Goal: Transaction & Acquisition: Purchase product/service

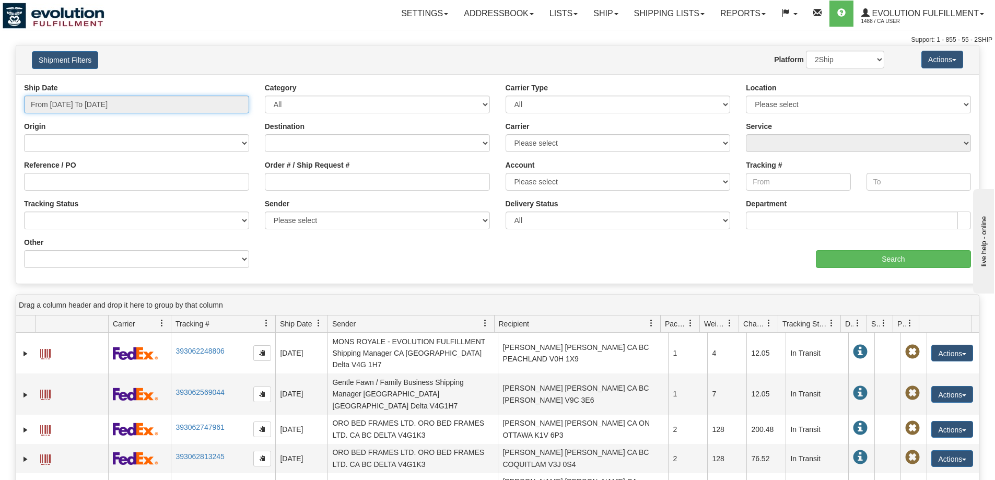
click at [129, 103] on input "From [DATE] To [DATE]" at bounding box center [136, 105] width 225 height 18
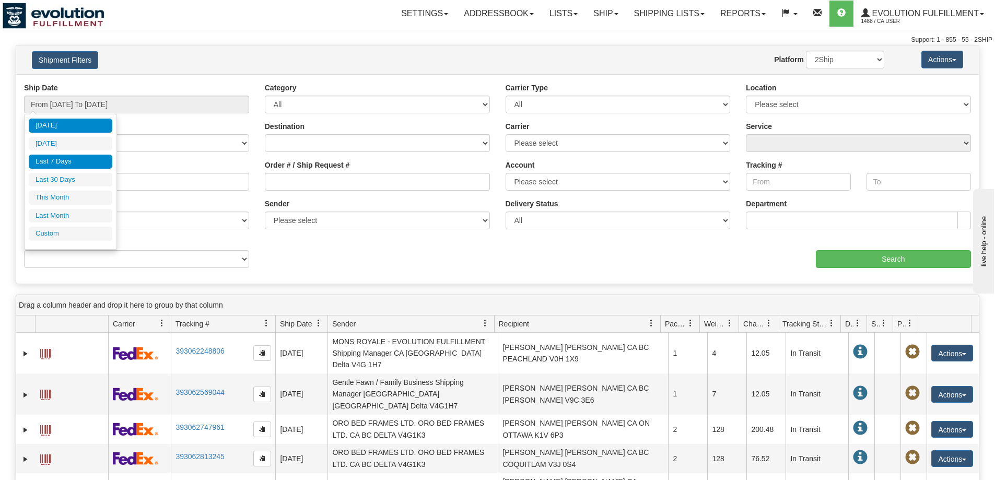
click at [90, 159] on li "Last 7 Days" at bounding box center [71, 162] width 84 height 14
type input "From [DATE] To [DATE]"
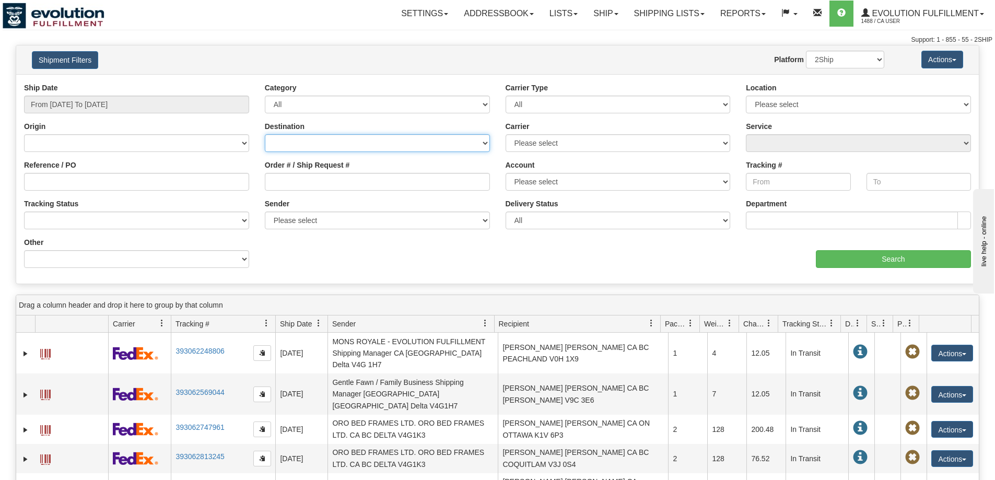
click at [360, 147] on select "[GEOGRAPHIC_DATA] [GEOGRAPHIC_DATA] [GEOGRAPHIC_DATA] [US_STATE] [GEOGRAPHIC_DA…" at bounding box center [377, 143] width 225 height 18
select select "US"
click at [265, 134] on select "[GEOGRAPHIC_DATA] [GEOGRAPHIC_DATA] [GEOGRAPHIC_DATA] [US_STATE] [GEOGRAPHIC_DA…" at bounding box center [377, 143] width 225 height 18
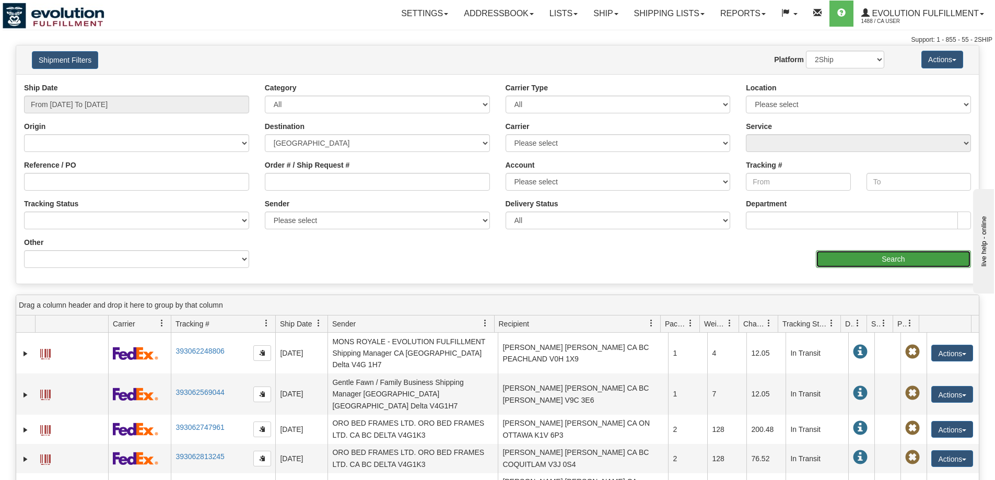
click at [857, 251] on input "Search" at bounding box center [893, 259] width 155 height 18
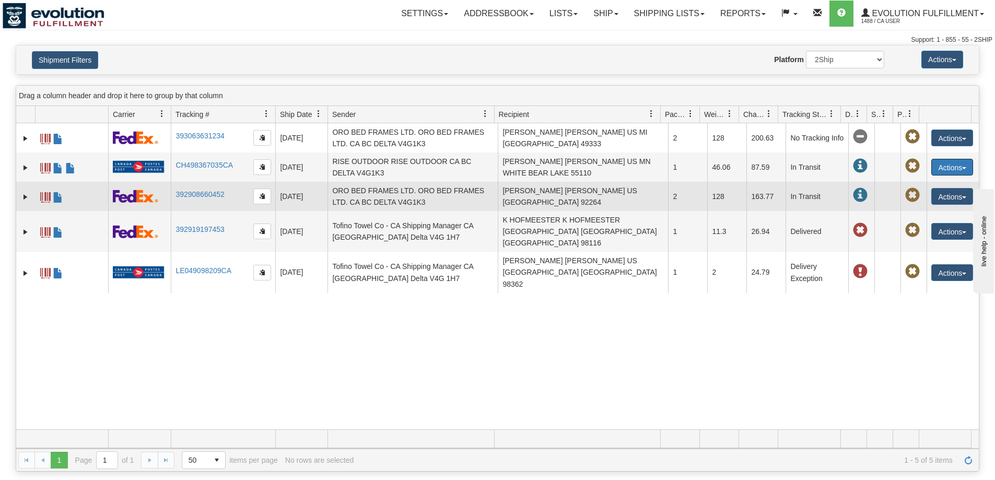
drag, startPoint x: 935, startPoint y: 160, endPoint x: 413, endPoint y: 184, distance: 522.5
click at [413, 184] on td "ORO BED FRAMES LTD. ORO BED FRAMES LTD. CA BC DELTA V4G1K3" at bounding box center [413, 196] width 170 height 29
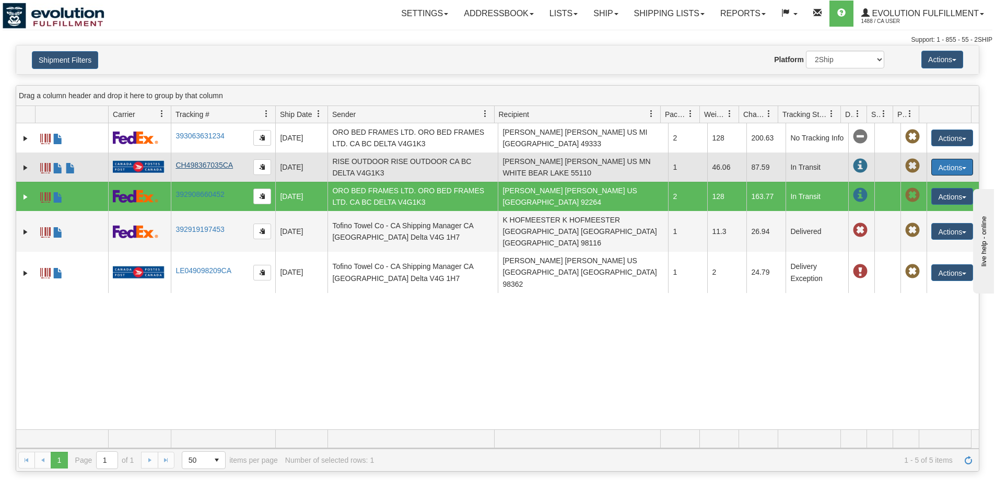
drag, startPoint x: 235, startPoint y: 164, endPoint x: 182, endPoint y: 164, distance: 52.3
click at [182, 164] on td "CH498367035CA" at bounding box center [223, 167] width 105 height 29
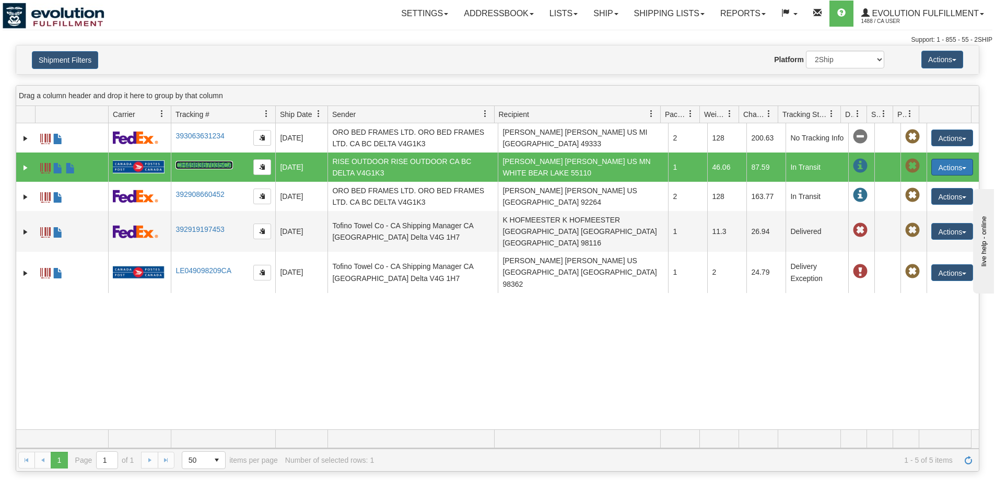
drag, startPoint x: 230, startPoint y: 163, endPoint x: 958, endPoint y: 169, distance: 727.9
click at [963, 169] on span "button" at bounding box center [965, 168] width 4 height 2
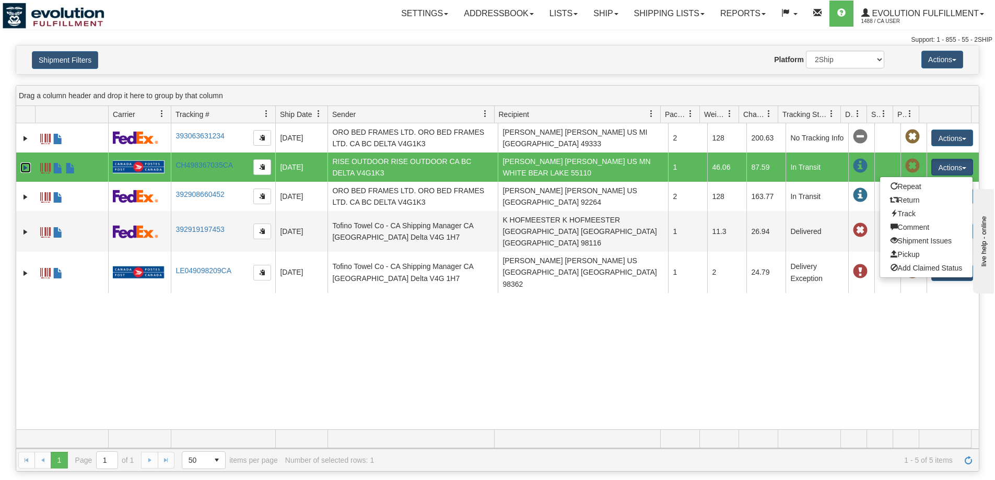
click at [24, 169] on link "Expand" at bounding box center [25, 168] width 10 height 10
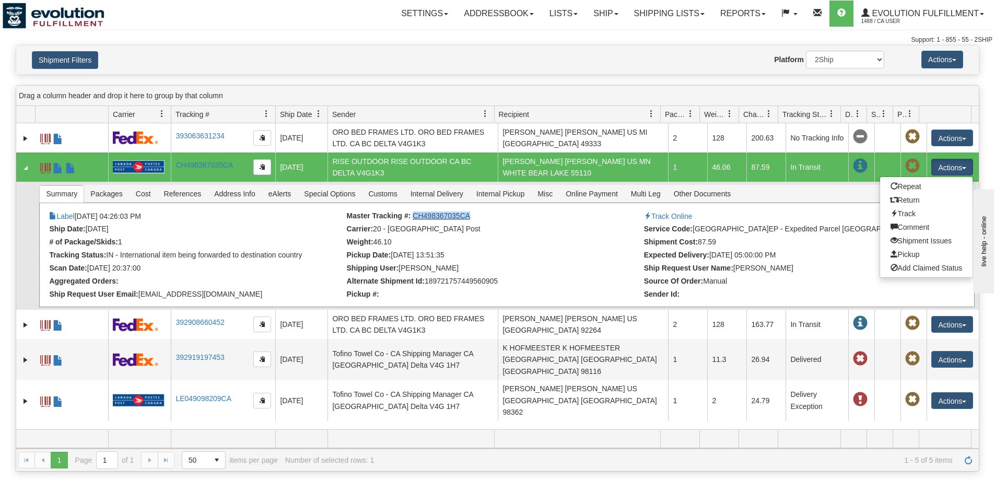
drag, startPoint x: 471, startPoint y: 216, endPoint x: 413, endPoint y: 217, distance: 58.0
click at [413, 217] on li "Master Tracking #: CH498367035CA" at bounding box center [494, 217] width 295 height 10
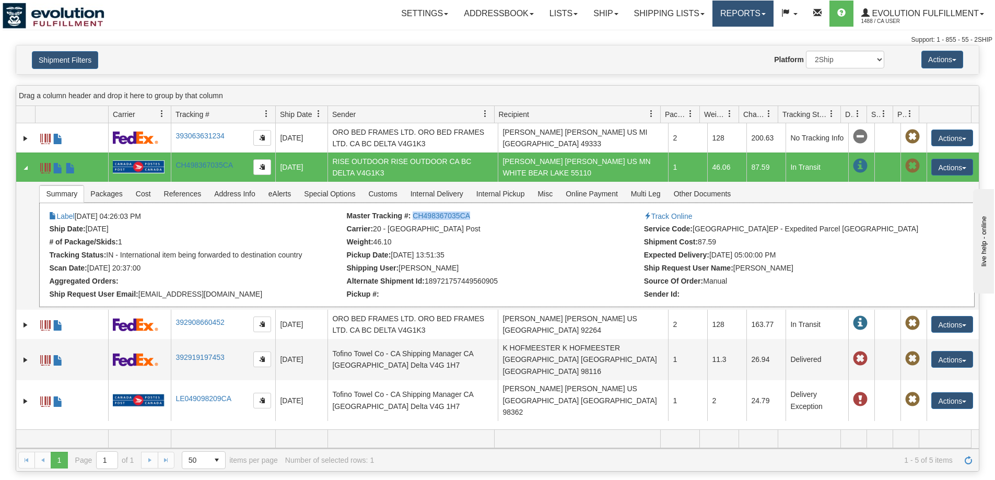
copy link "CH498367035CA"
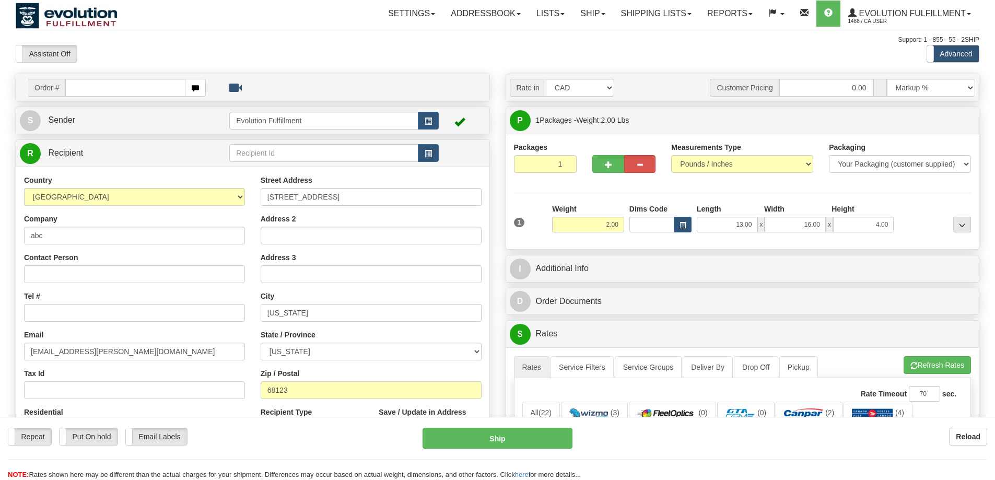
select select "US"
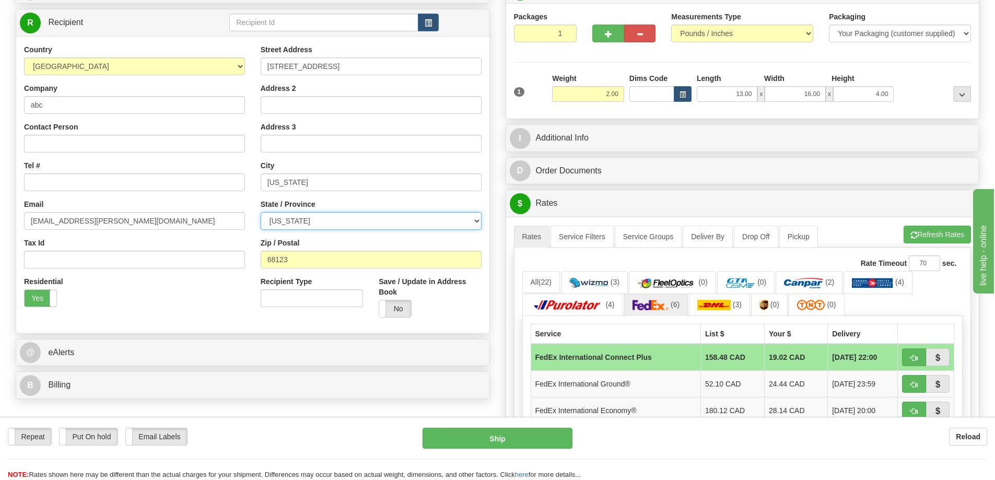
click at [305, 221] on select "ALABAMA ALASKA ARIZONA ARKANSAS Armed Forces America Armed Forces Europe Armed …" at bounding box center [371, 221] width 221 height 18
select select "CA"
click at [261, 212] on select "ALABAMA ALASKA ARIZONA ARKANSAS Armed Forces America Armed Forces Europe Armed …" at bounding box center [371, 221] width 221 height 18
drag, startPoint x: 299, startPoint y: 262, endPoint x: 199, endPoint y: 261, distance: 99.8
click at [199, 261] on div "Country AFGHANISTAN ALAND ISLANDS ALBANIA ALGERIA AMERICAN SAMOA ANDORRA ANGOLA…" at bounding box center [252, 184] width 473 height 281
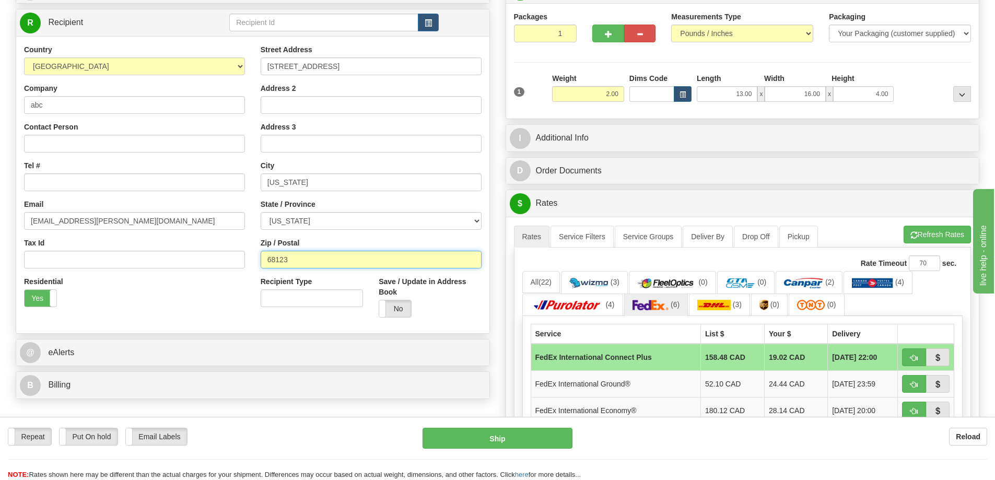
paste input "90064"
type input "90064"
drag, startPoint x: 600, startPoint y: 94, endPoint x: 725, endPoint y: 88, distance: 125.0
click at [725, 88] on div "1 Weight 2.00 Dims Code x x" at bounding box center [743, 91] width 463 height 37
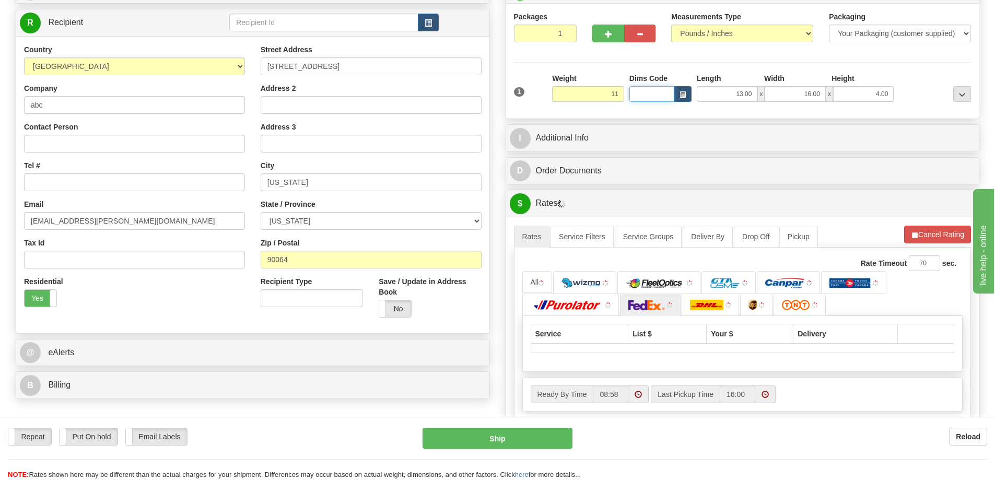
type input "11.00"
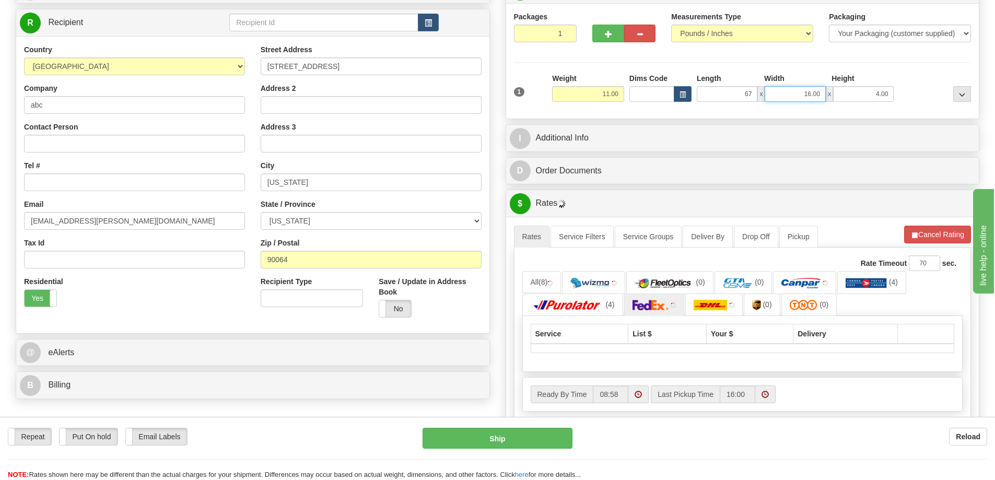
type input "67.00"
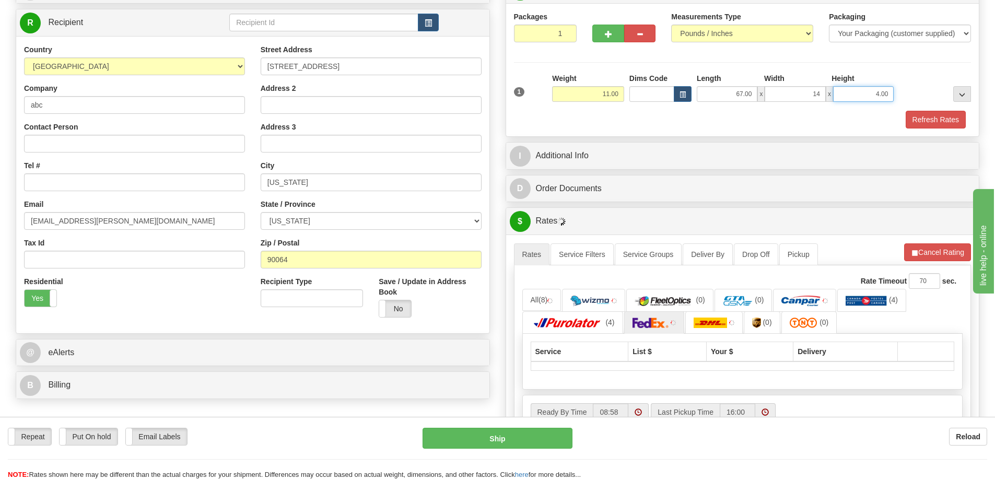
type input "14.00"
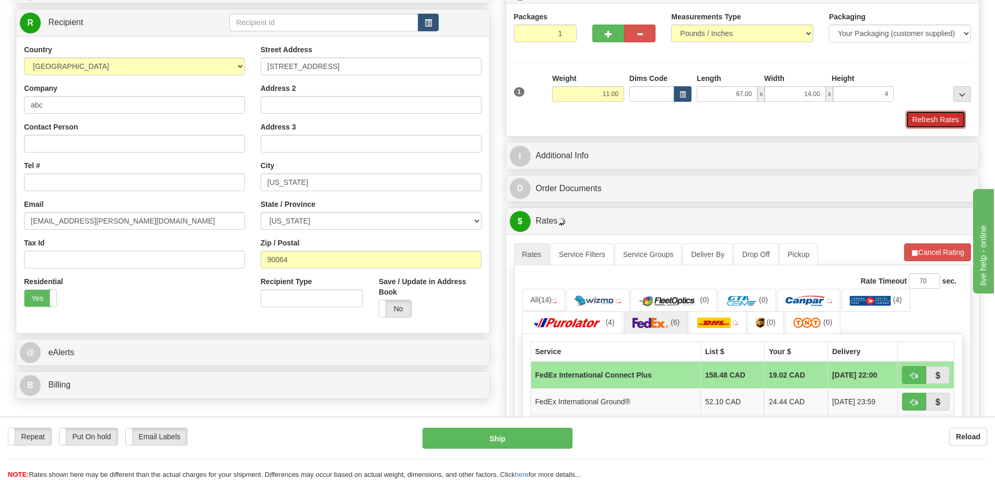
type input "4.00"
click at [924, 120] on button "Refresh Rates" at bounding box center [936, 120] width 60 height 18
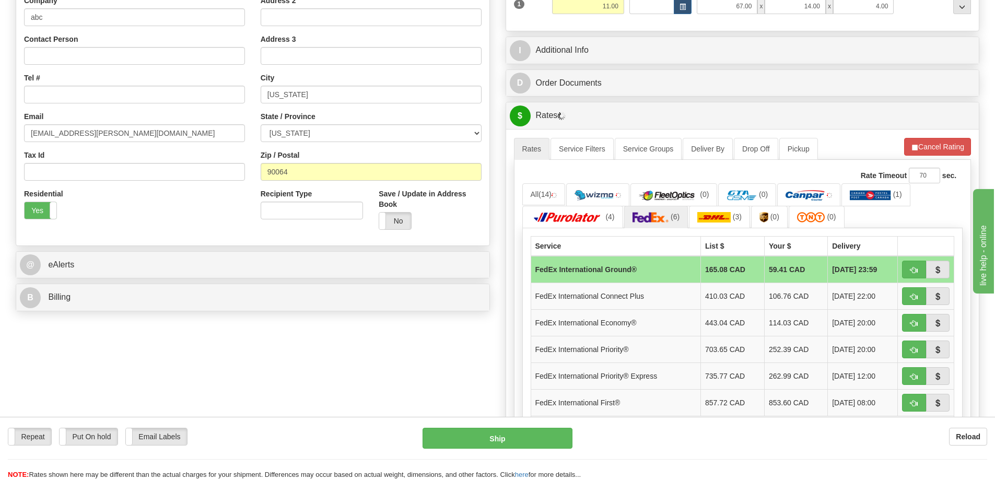
scroll to position [235, 0]
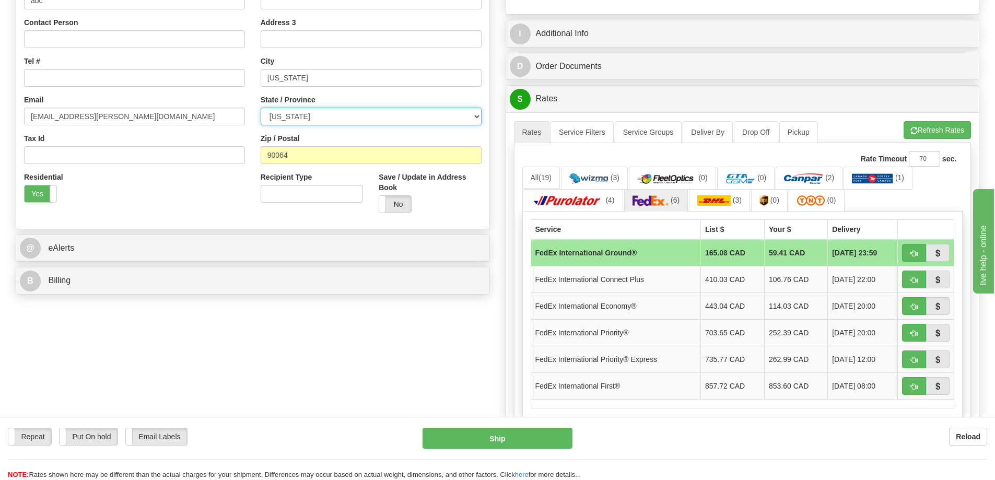
click at [338, 119] on select "ALABAMA ALASKA ARIZONA ARKANSAS Armed Forces America Armed Forces Europe Armed …" at bounding box center [371, 117] width 221 height 18
select select "IL"
click at [261, 108] on select "ALABAMA ALASKA ARIZONA ARKANSAS Armed Forces America Armed Forces Europe Armed …" at bounding box center [371, 117] width 221 height 18
drag, startPoint x: 306, startPoint y: 155, endPoint x: 100, endPoint y: 131, distance: 206.8
click at [91, 132] on div "Country AFGHANISTAN ALAND ISLANDS ALBANIA ALGERIA AMERICAN SAMOA ANDORRA ANGOLA…" at bounding box center [252, 80] width 473 height 281
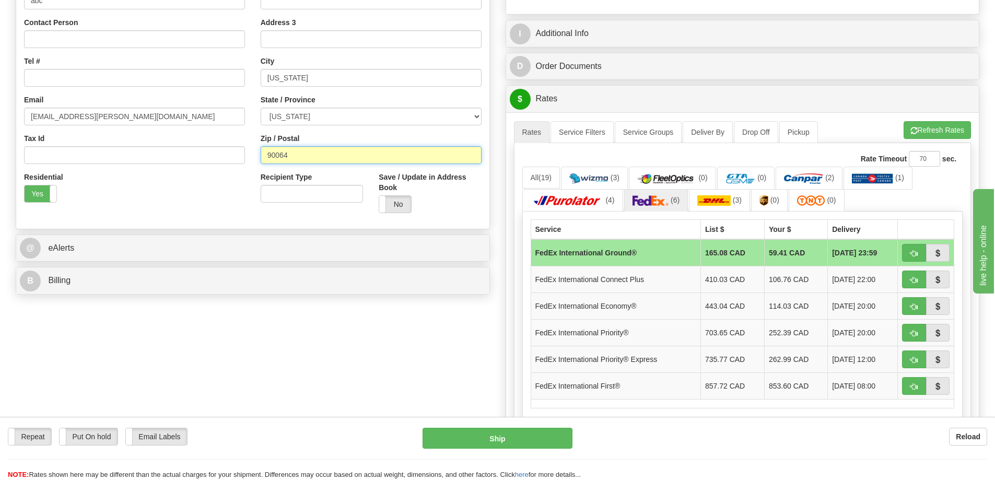
paste input "60607"
type input "60607"
drag, startPoint x: 328, startPoint y: 117, endPoint x: 324, endPoint y: 122, distance: 6.7
click at [328, 117] on select "ALABAMA ALASKA ARIZONA ARKANSAS Armed Forces America Armed Forces Europe Armed …" at bounding box center [371, 117] width 221 height 18
select select "NY"
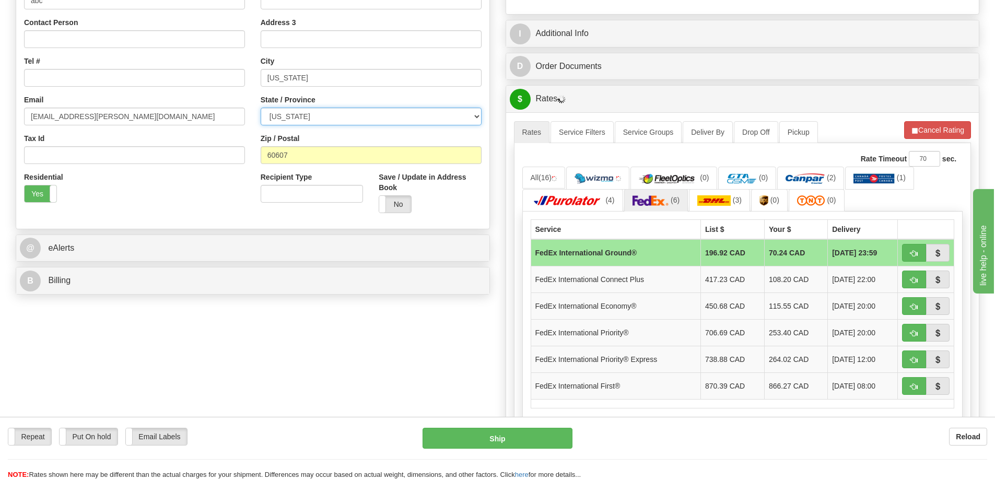
click at [261, 108] on select "ALABAMA ALASKA ARIZONA ARKANSAS Armed Forces America Armed Forces Europe Armed …" at bounding box center [371, 117] width 221 height 18
drag, startPoint x: 298, startPoint y: 158, endPoint x: 185, endPoint y: 151, distance: 113.1
click at [185, 151] on div "Country AFGHANISTAN ALAND ISLANDS ALBANIA ALGERIA AMERICAN SAMOA ANDORRA ANGOLA…" at bounding box center [252, 80] width 473 height 281
paste input "10023"
type input "10023"
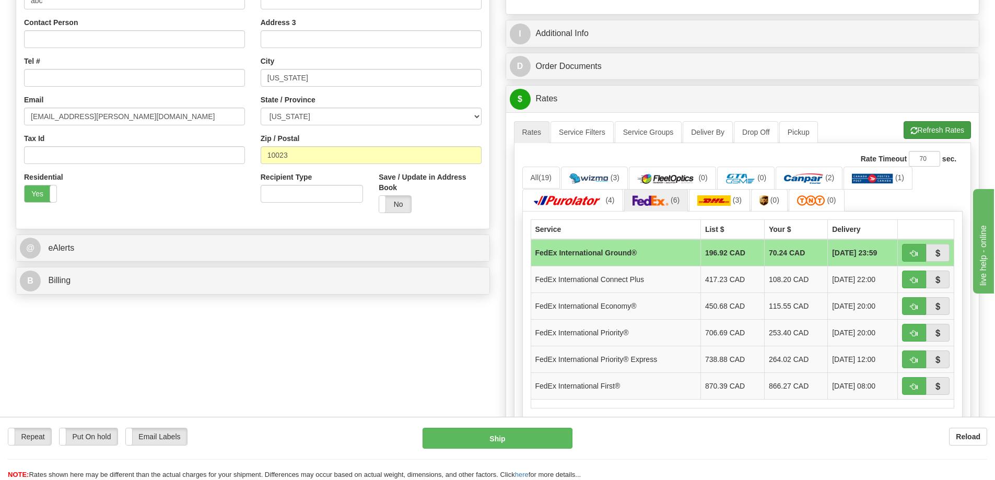
drag, startPoint x: 927, startPoint y: 121, endPoint x: 927, endPoint y: 126, distance: 5.7
click at [927, 121] on div "A change has been made which could impact your rate estimate. To ensure the est…" at bounding box center [743, 121] width 458 height 1
click at [927, 126] on button "Refresh Rates" at bounding box center [937, 130] width 67 height 18
click at [311, 120] on select "ALABAMA ALASKA ARIZONA ARKANSAS Armed Forces America Armed Forces Europe Armed …" at bounding box center [371, 117] width 221 height 18
select select "NE"
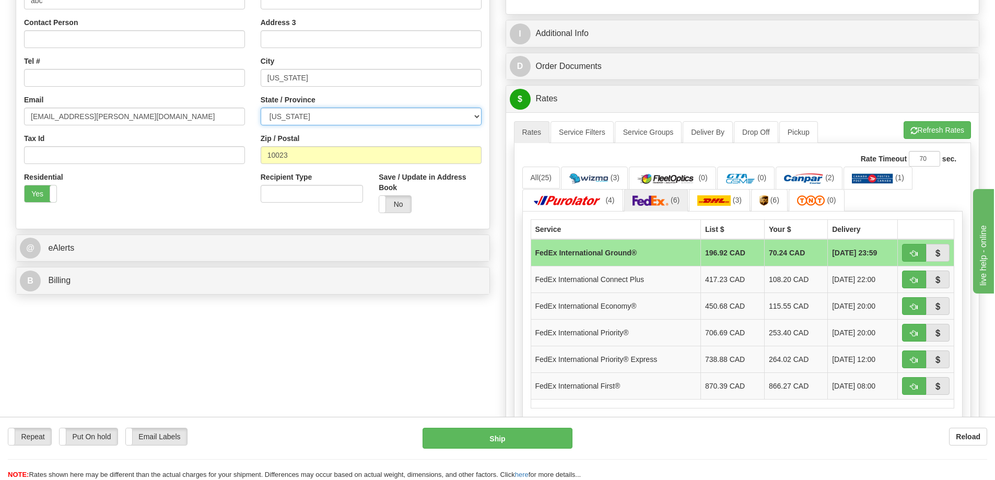
click at [261, 108] on select "ALABAMA ALASKA ARIZONA ARKANSAS Armed Forces America Armed Forces Europe Armed …" at bounding box center [371, 117] width 221 height 18
drag, startPoint x: 272, startPoint y: 154, endPoint x: 218, endPoint y: 146, distance: 55.0
click at [218, 146] on div "Country AFGHANISTAN ALAND ISLANDS ALBANIA ALGERIA AMERICAN SAMOA ANDORRA ANGOLA…" at bounding box center [252, 80] width 473 height 281
paste input "89119"
type input "89119"
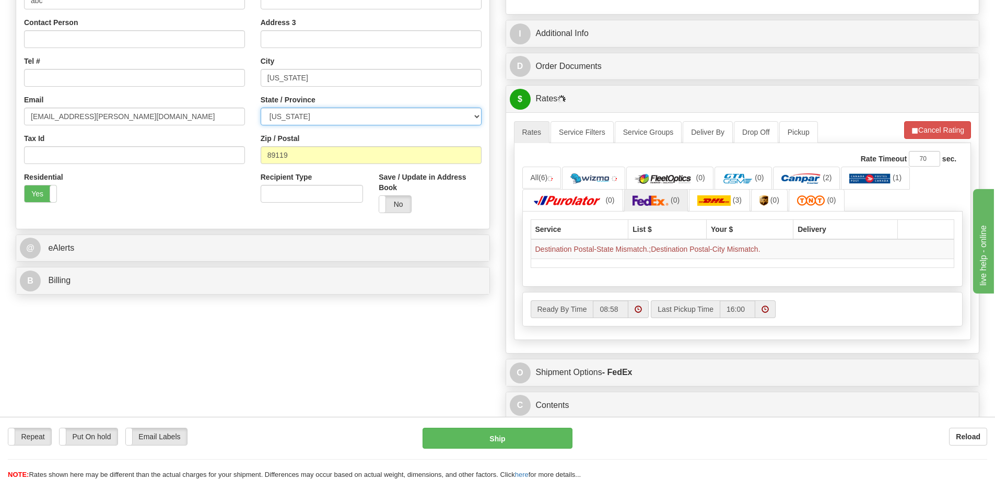
click at [324, 113] on select "ALABAMA ALASKA ARIZONA ARKANSAS Armed Forces America Armed Forces Europe Armed …" at bounding box center [371, 117] width 221 height 18
select select "NV"
click at [261, 108] on select "ALABAMA ALASKA ARIZONA ARKANSAS Armed Forces America Armed Forces Europe Armed …" at bounding box center [371, 117] width 221 height 18
click at [937, 126] on button "Refresh Rates" at bounding box center [937, 130] width 67 height 18
